Goal: Information Seeking & Learning: Learn about a topic

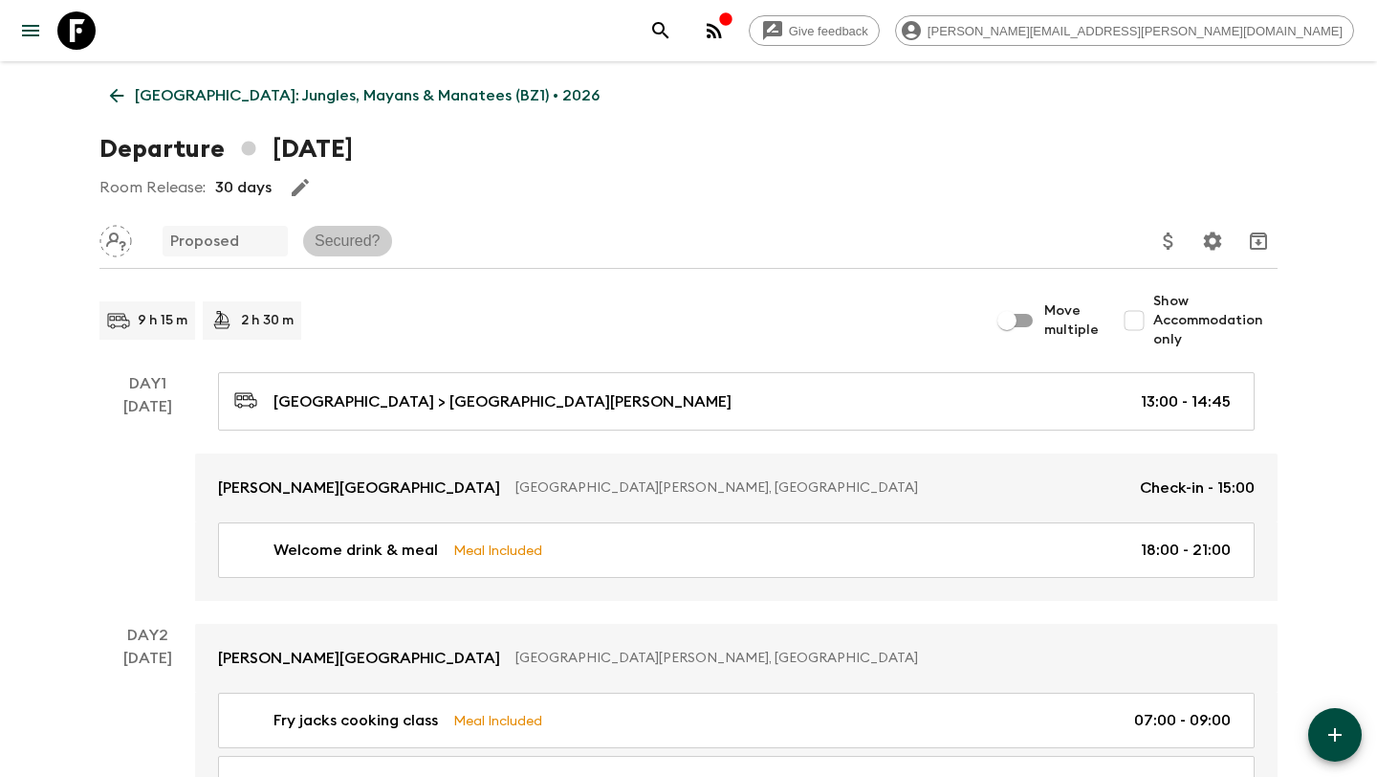
click at [352, 236] on p "Secured?" at bounding box center [348, 241] width 66 height 23
click at [116, 93] on icon at bounding box center [116, 95] width 21 height 21
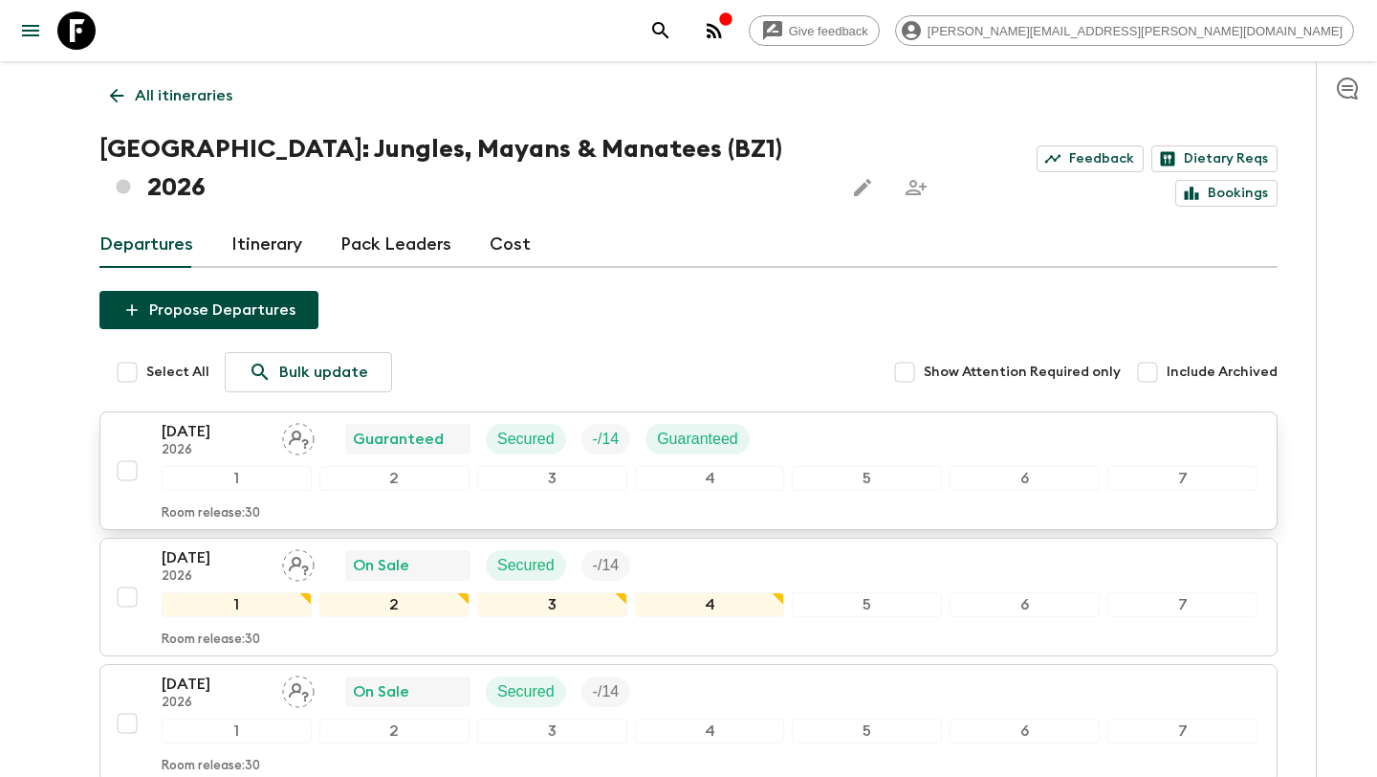
click at [830, 420] on div "[DATE] 2026 Guaranteed Secured - / 14 Guaranteed" at bounding box center [710, 439] width 1096 height 38
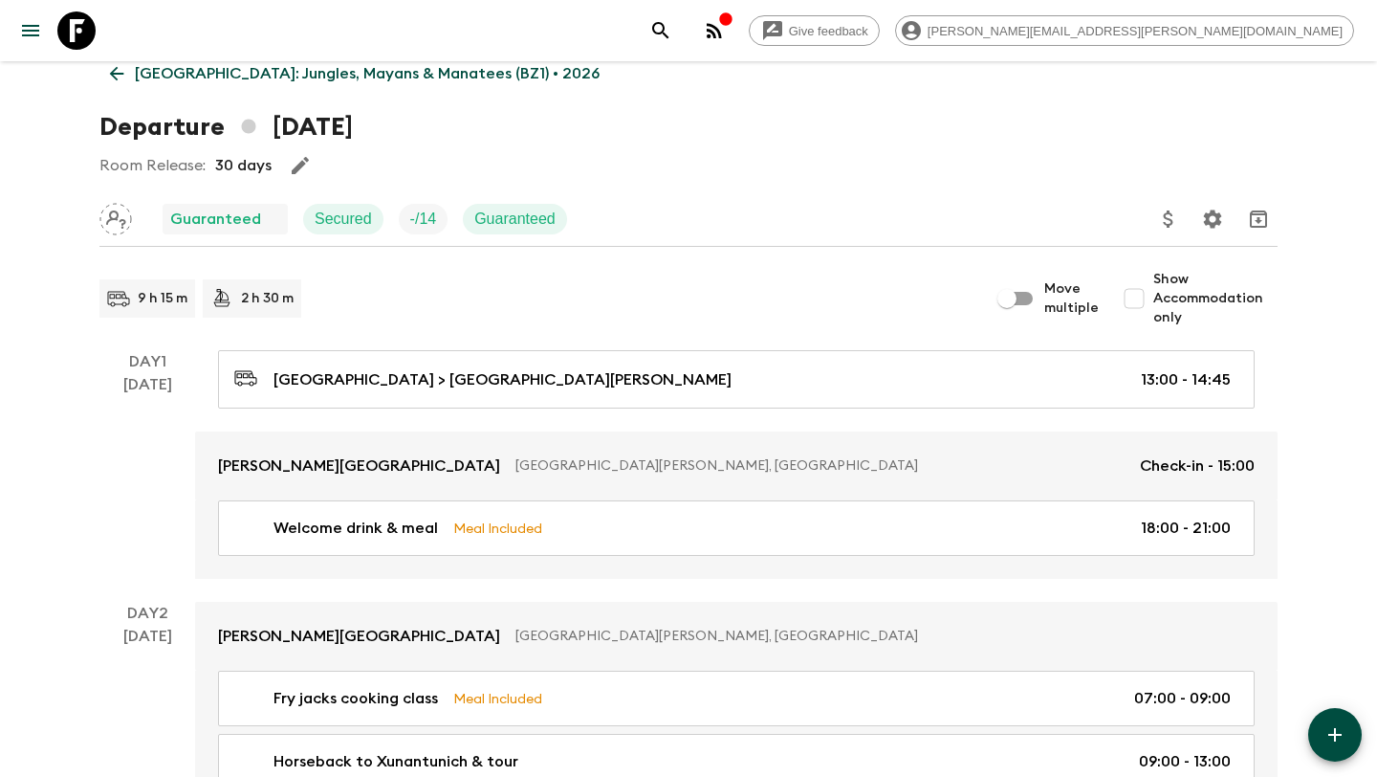
scroll to position [20, 0]
click at [101, 66] on link "[GEOGRAPHIC_DATA]: Jungles, Mayans & Manatees (BZ1) • 2026" at bounding box center [354, 75] width 511 height 38
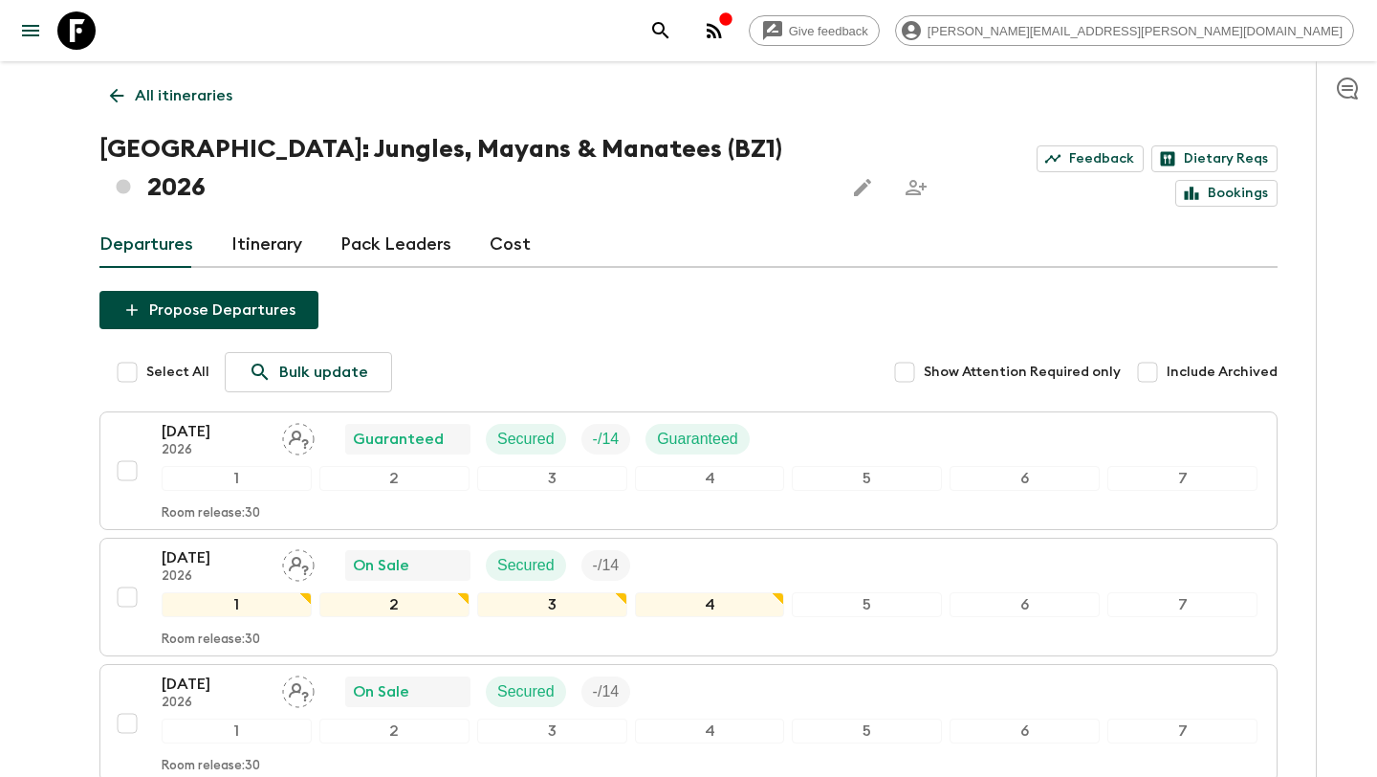
click at [122, 107] on link "All itineraries" at bounding box center [170, 96] width 143 height 38
